Goal: Task Accomplishment & Management: Manage account settings

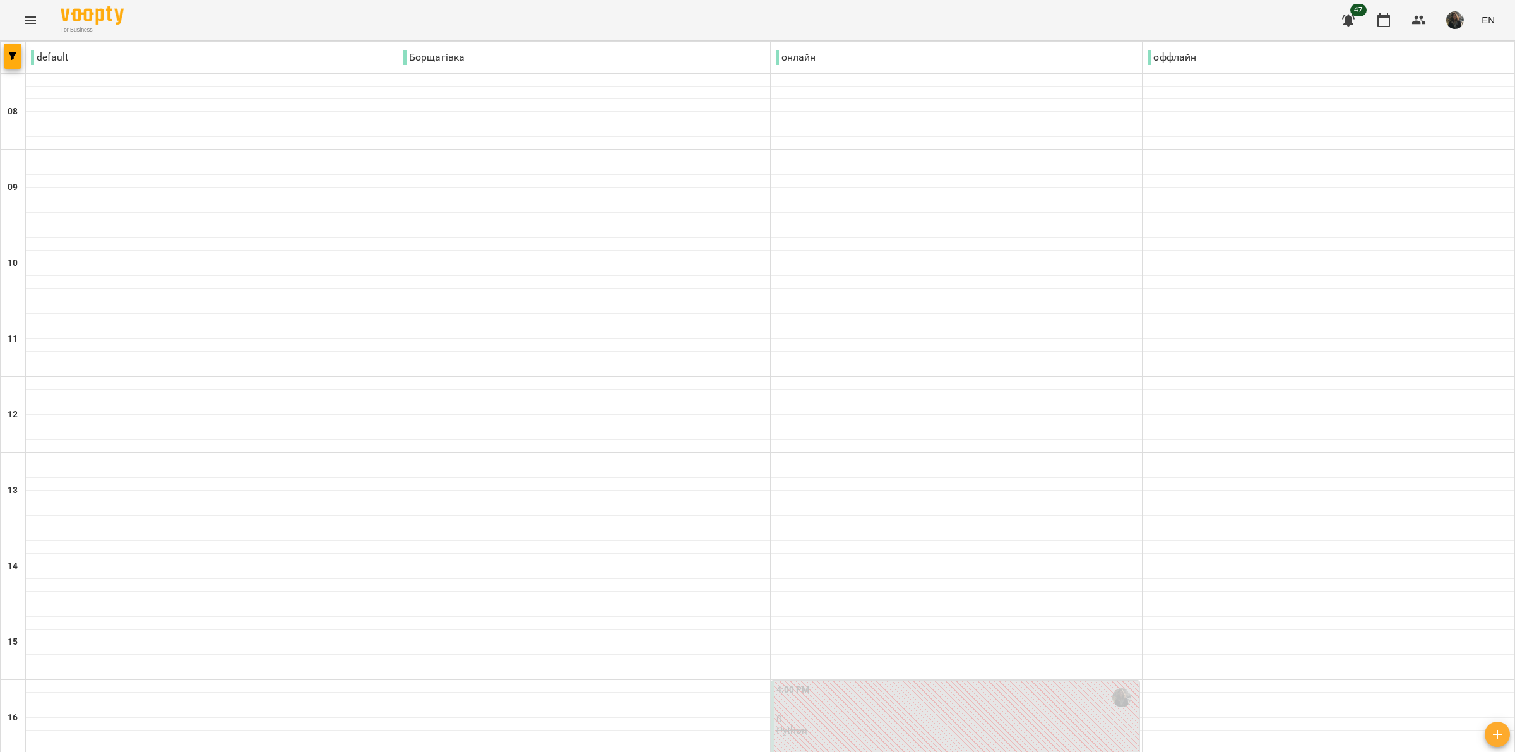
scroll to position [619, 0]
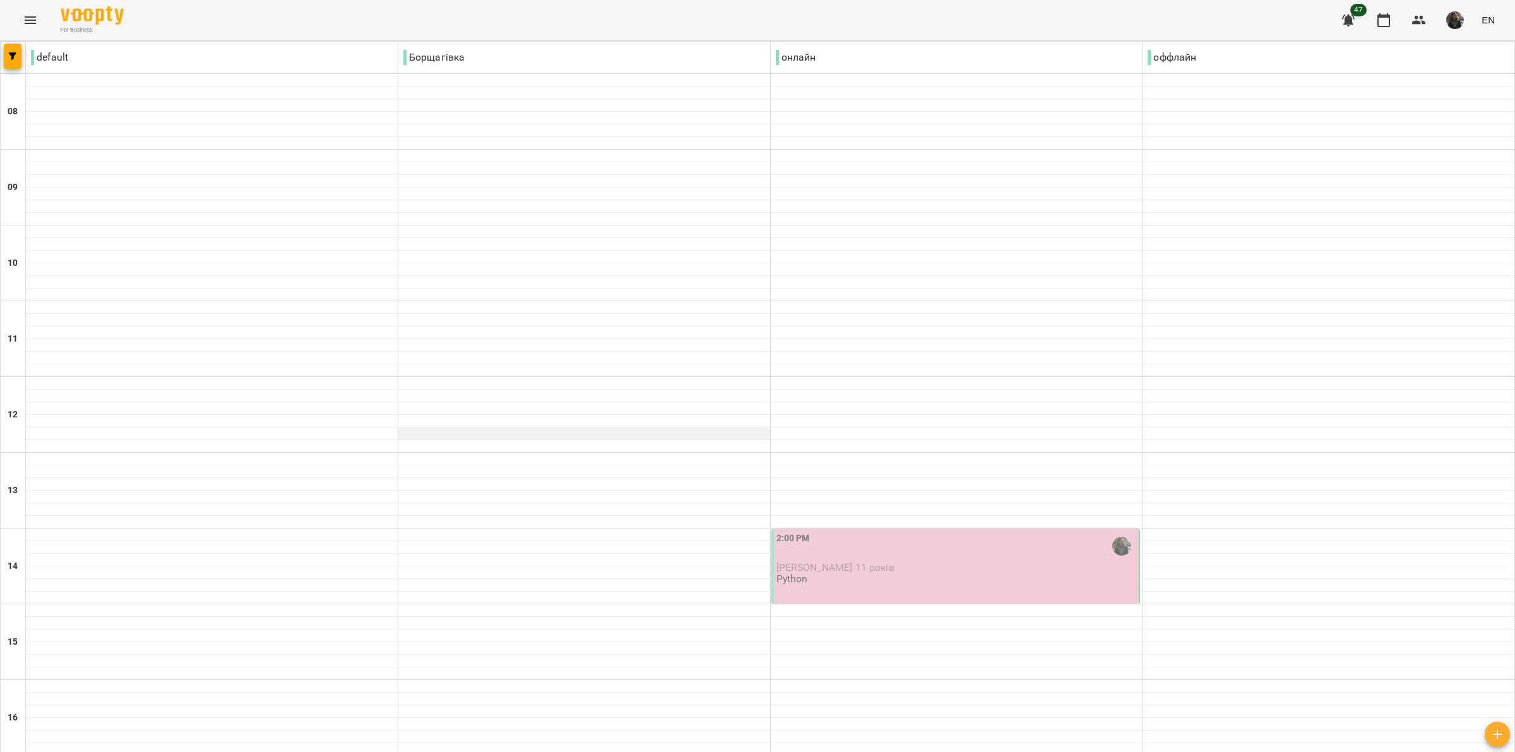
scroll to position [395, 0]
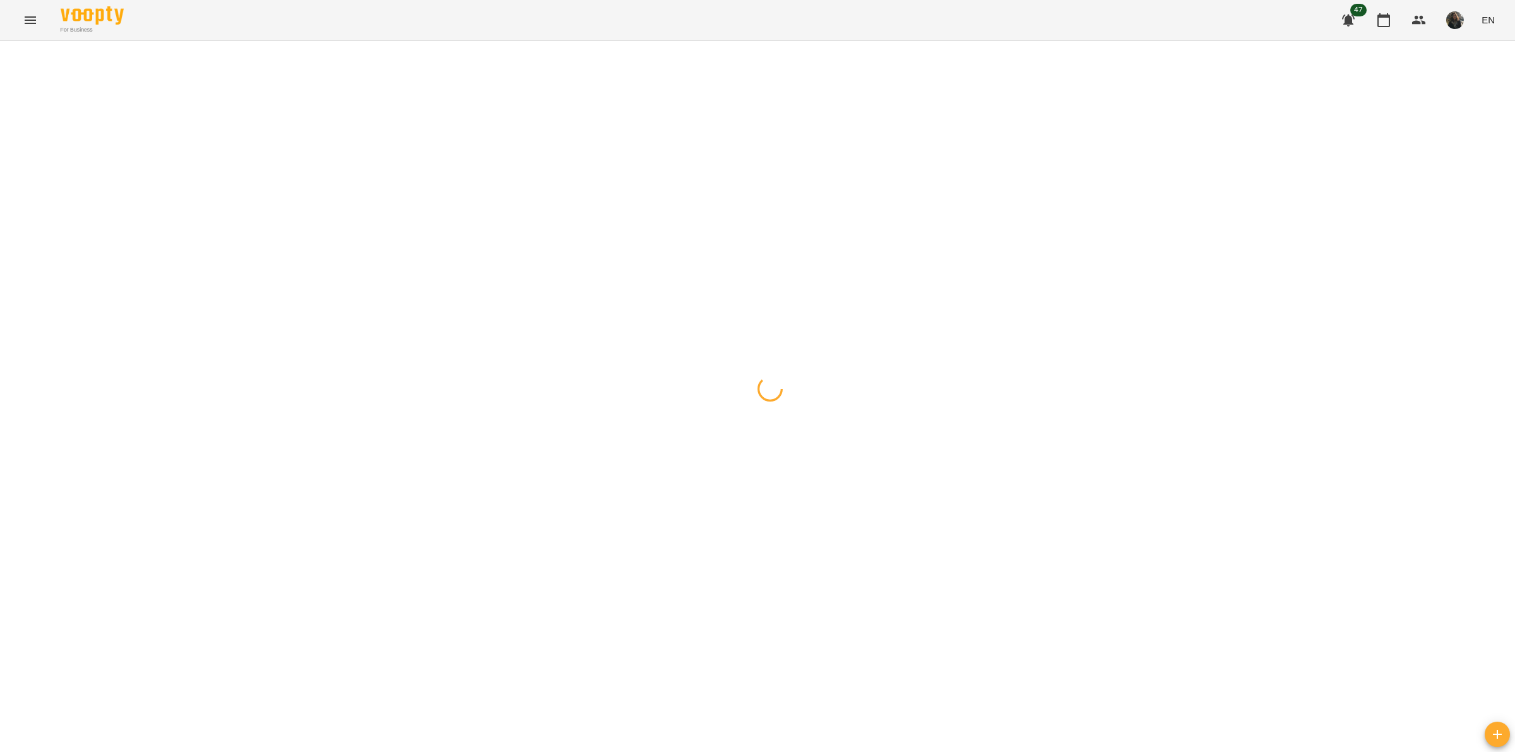
drag, startPoint x: 0, startPoint y: 0, endPoint x: 803, endPoint y: 30, distance: 803.1
